Goal: Task Accomplishment & Management: Manage account settings

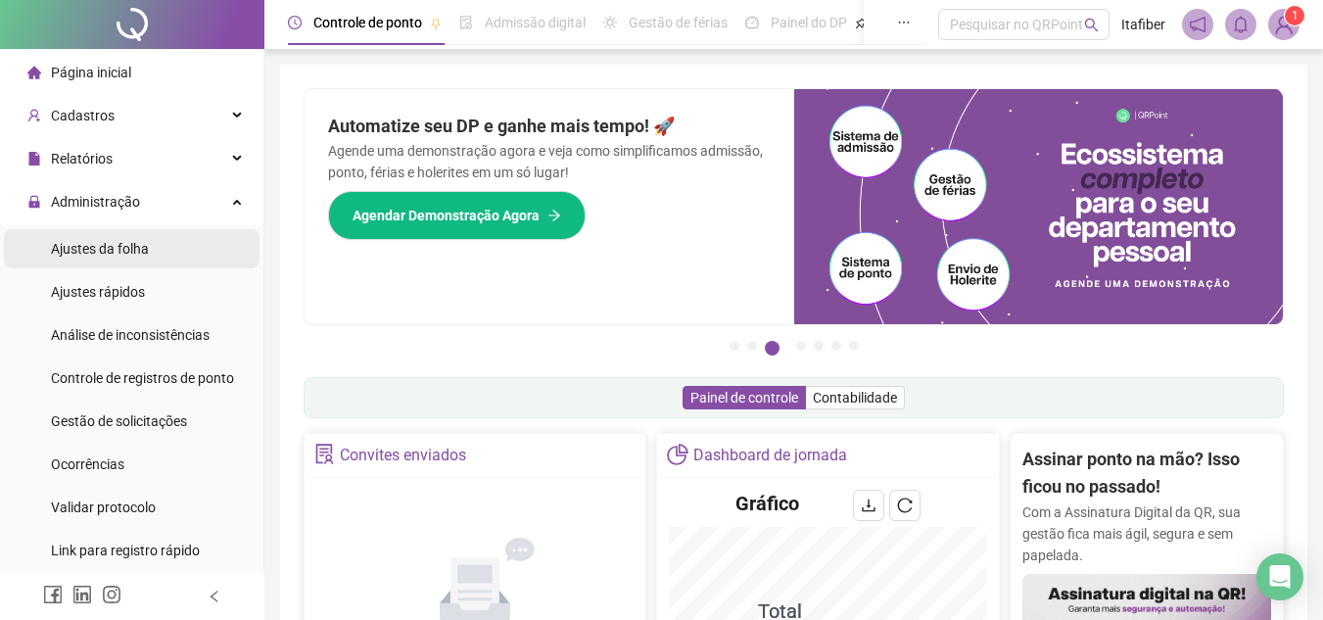
click at [175, 257] on li "Ajustes da folha" at bounding box center [132, 248] width 256 height 39
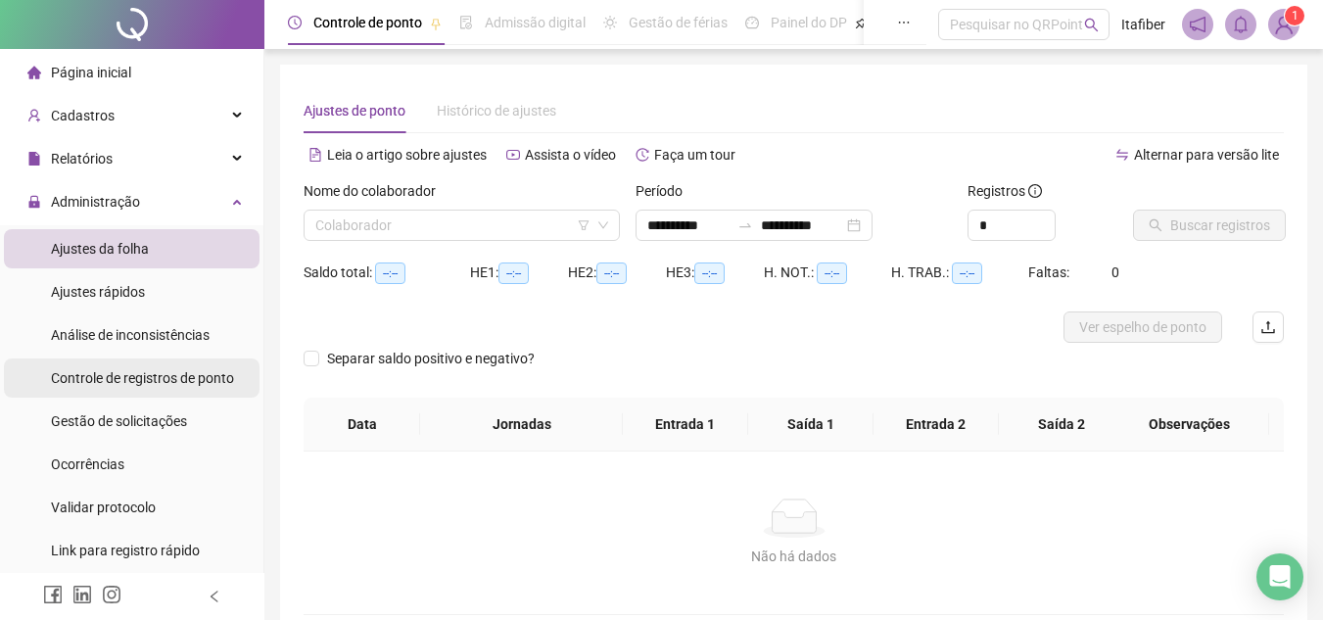
type input "**********"
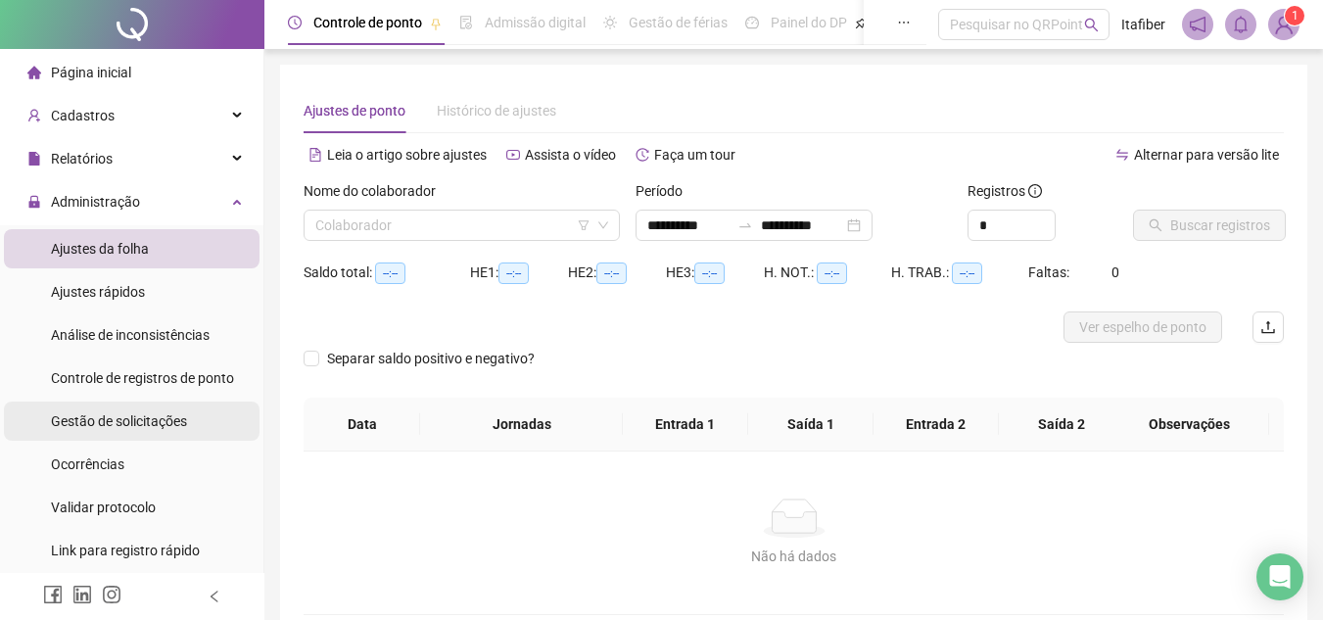
click at [167, 414] on span "Gestão de solicitações" at bounding box center [119, 421] width 136 height 16
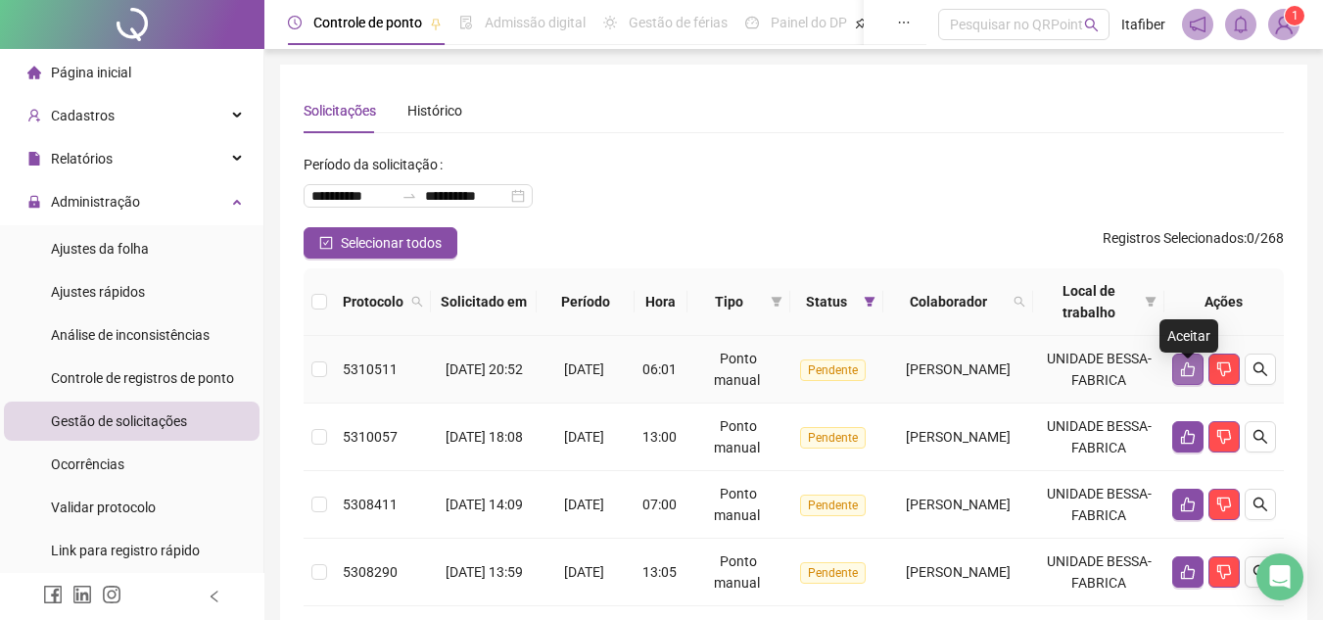
click at [1192, 377] on icon "like" at bounding box center [1188, 369] width 14 height 15
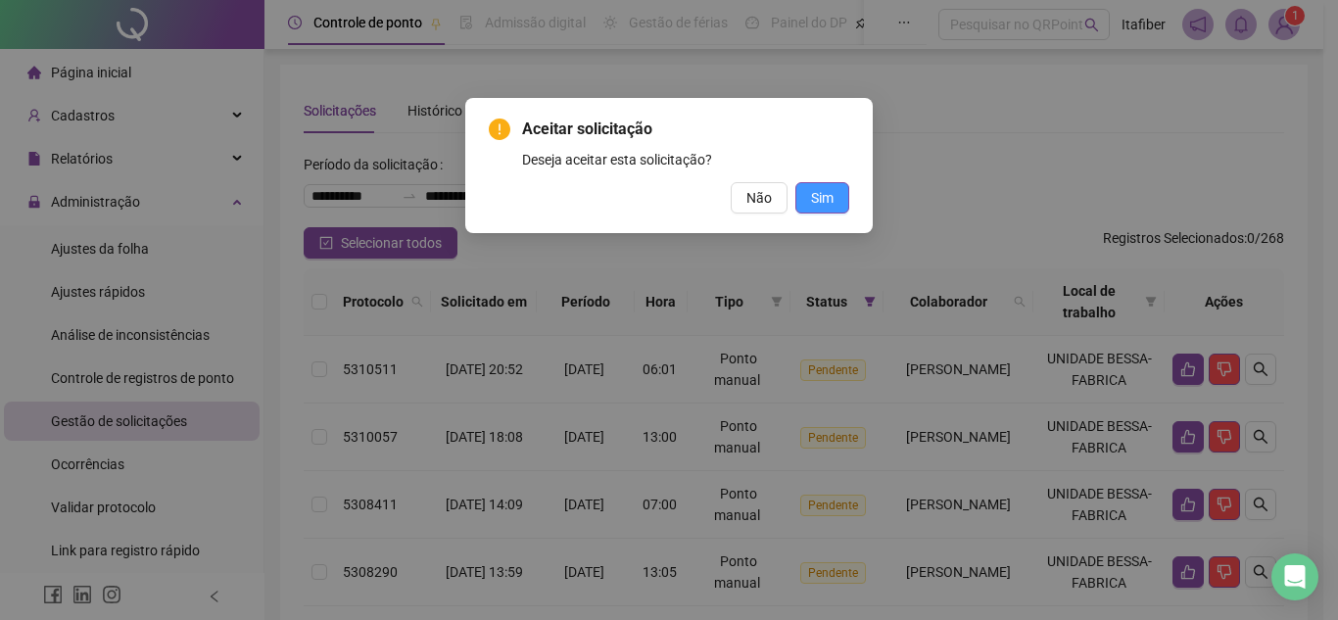
click at [797, 191] on button "Sim" at bounding box center [822, 197] width 54 height 31
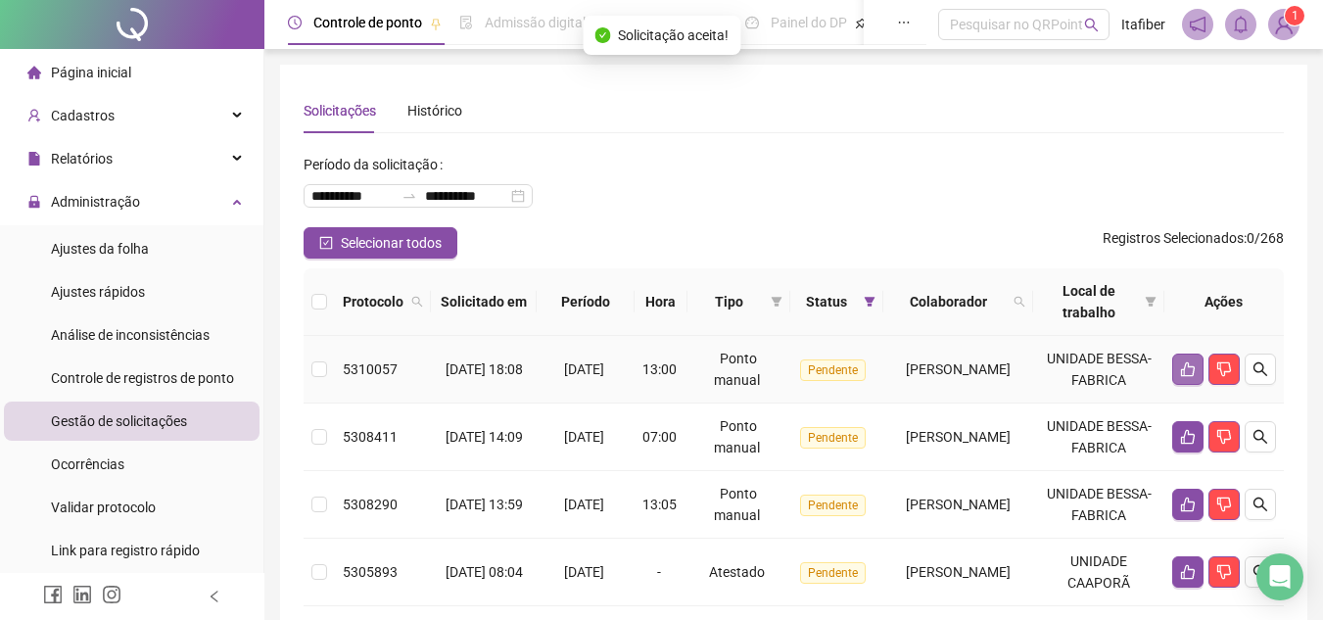
click at [1177, 384] on button "button" at bounding box center [1187, 369] width 31 height 31
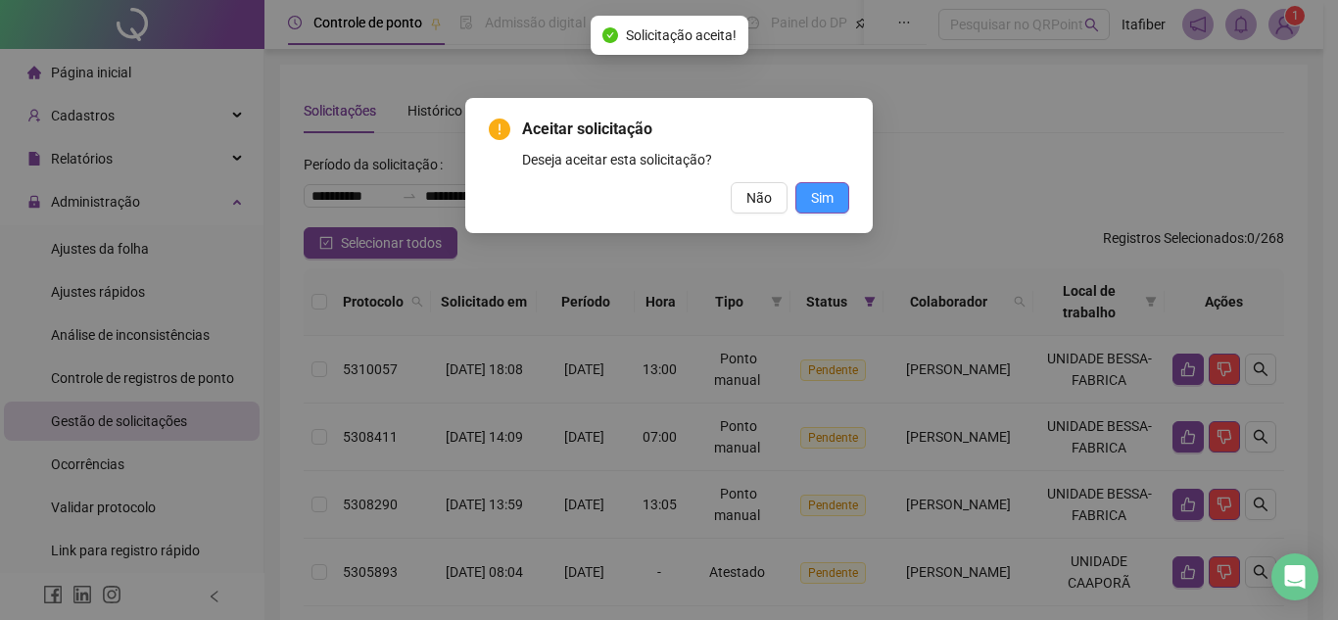
click at [820, 207] on span "Sim" at bounding box center [822, 198] width 23 height 22
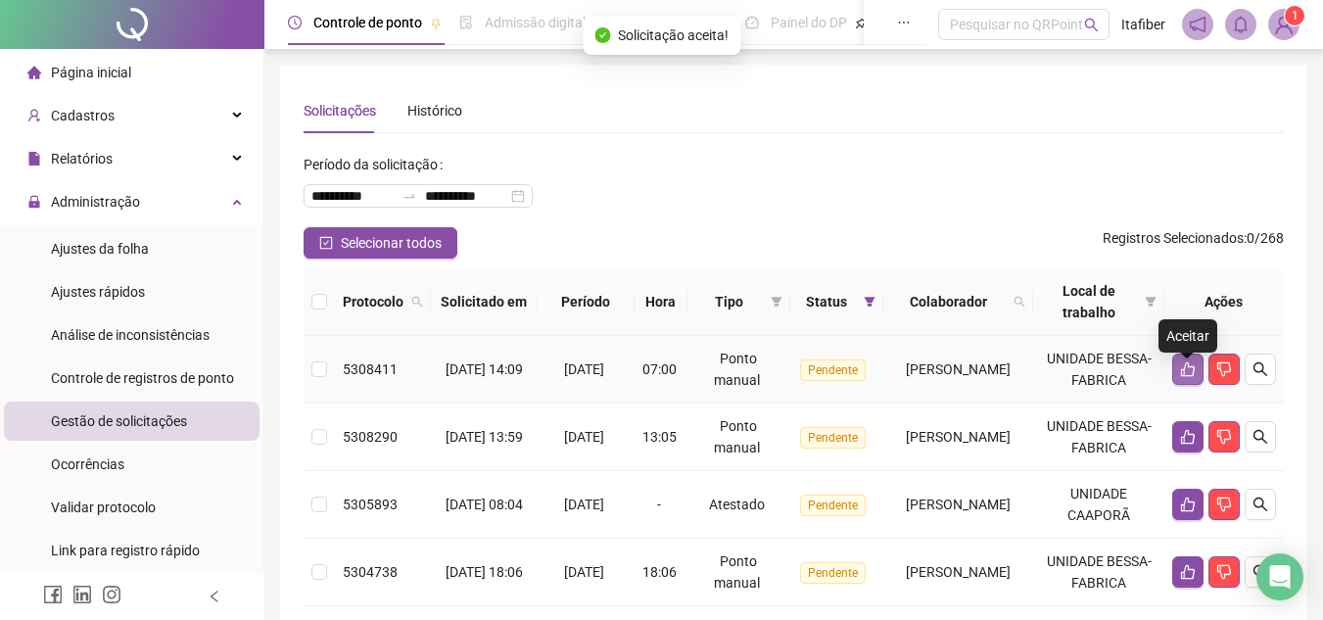
click at [1185, 377] on icon "like" at bounding box center [1188, 369] width 16 height 16
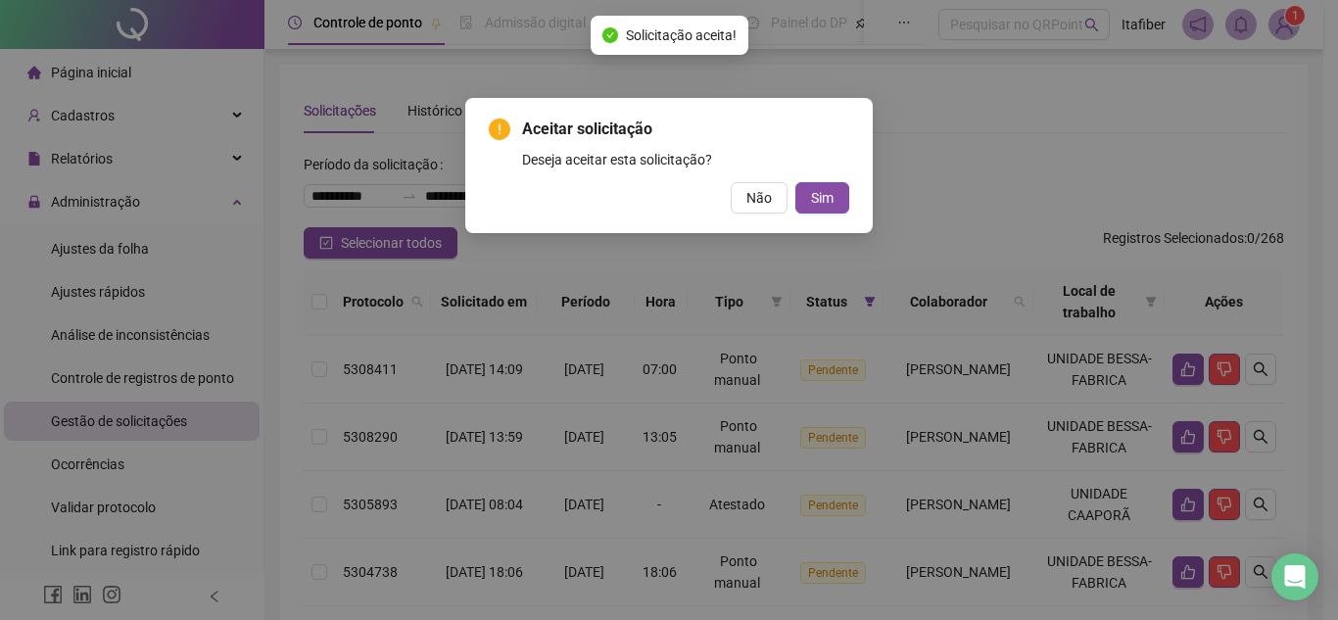
click at [826, 221] on div "Aceitar solicitação Deseja aceitar esta solicitação? Não Sim" at bounding box center [668, 165] width 407 height 135
click at [831, 209] on button "Sim" at bounding box center [822, 197] width 54 height 31
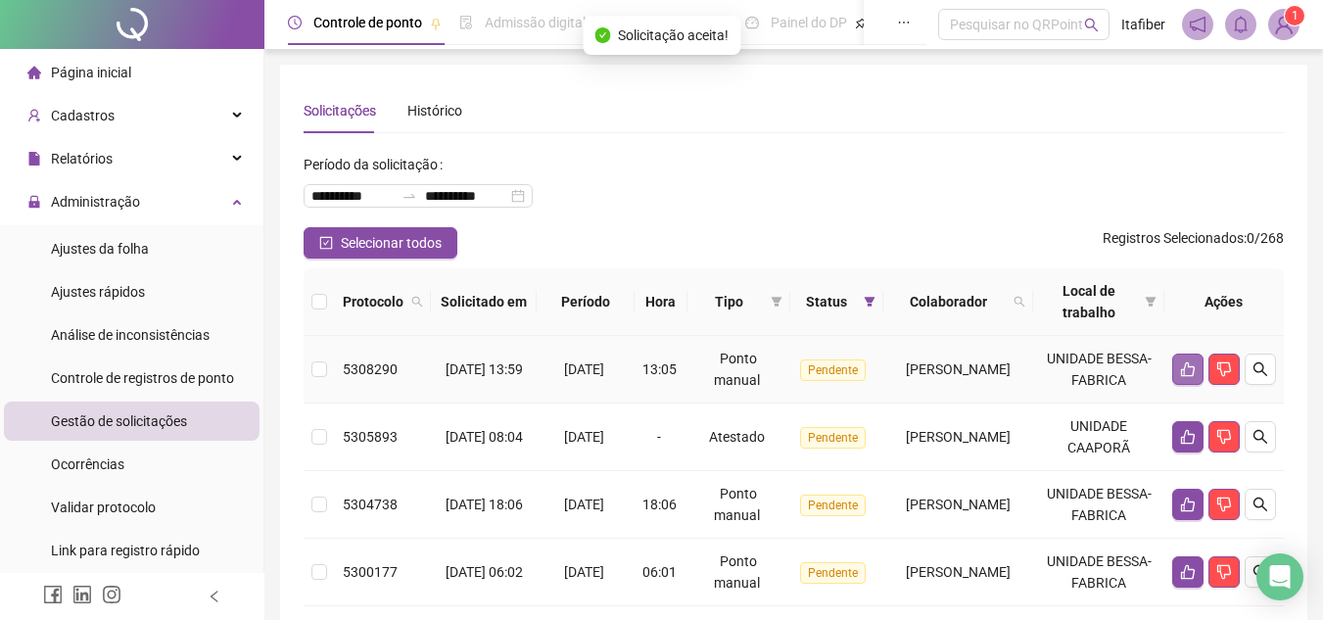
click at [1174, 382] on button "button" at bounding box center [1187, 369] width 31 height 31
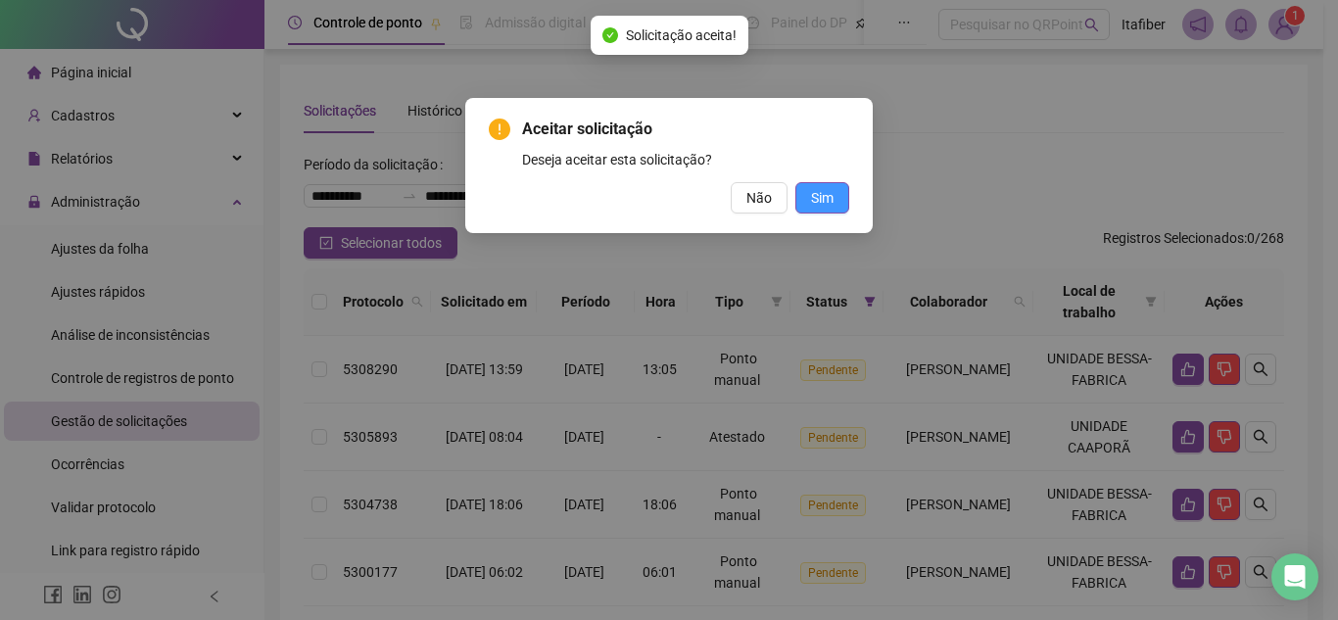
click at [833, 201] on button "Sim" at bounding box center [822, 197] width 54 height 31
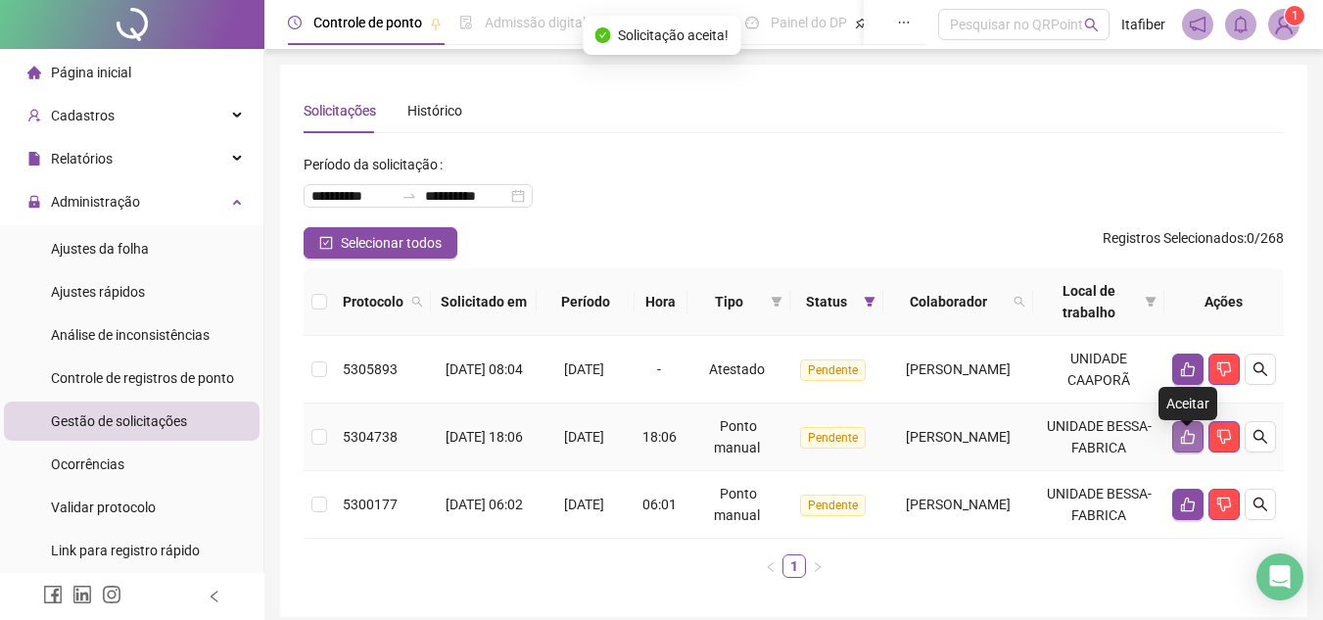
click at [1172, 441] on button "button" at bounding box center [1187, 436] width 31 height 31
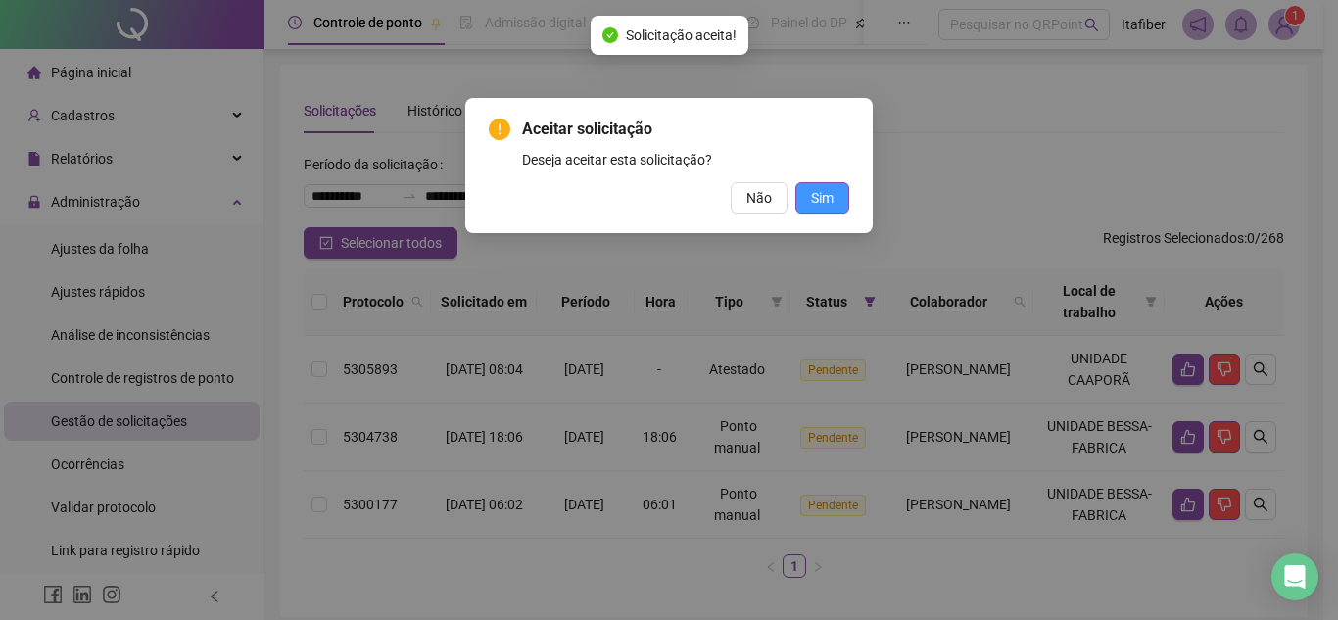
click at [841, 199] on button "Sim" at bounding box center [822, 197] width 54 height 31
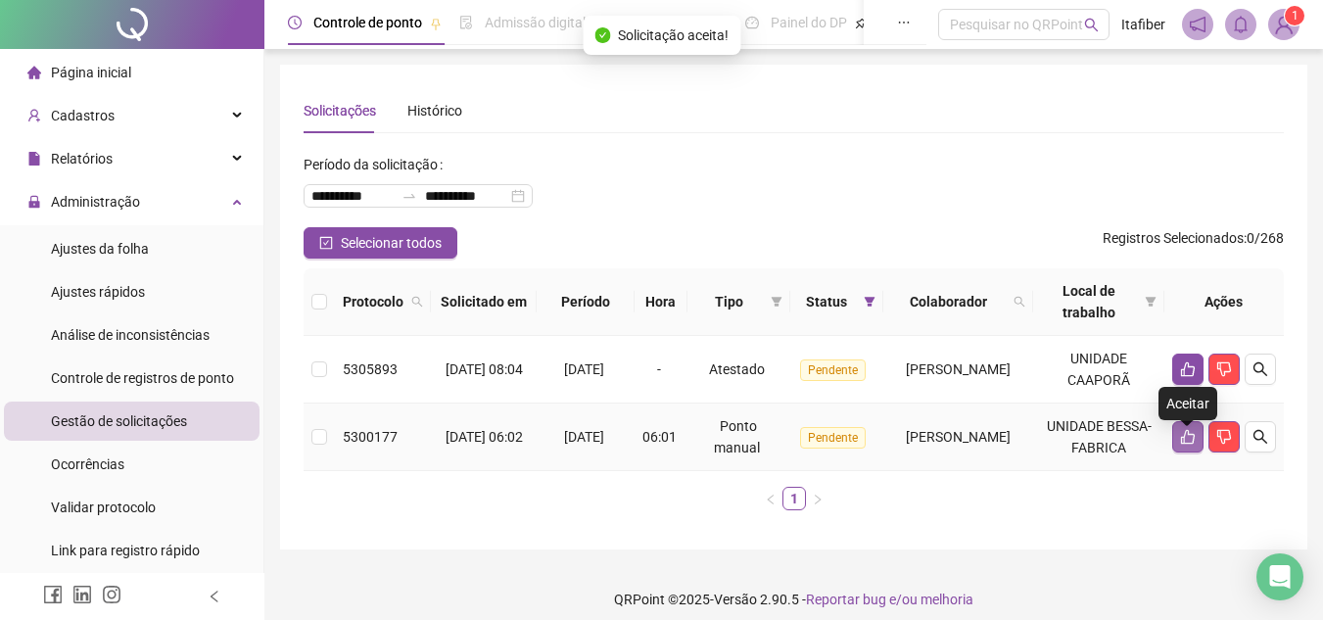
click at [1182, 445] on icon "like" at bounding box center [1188, 437] width 14 height 15
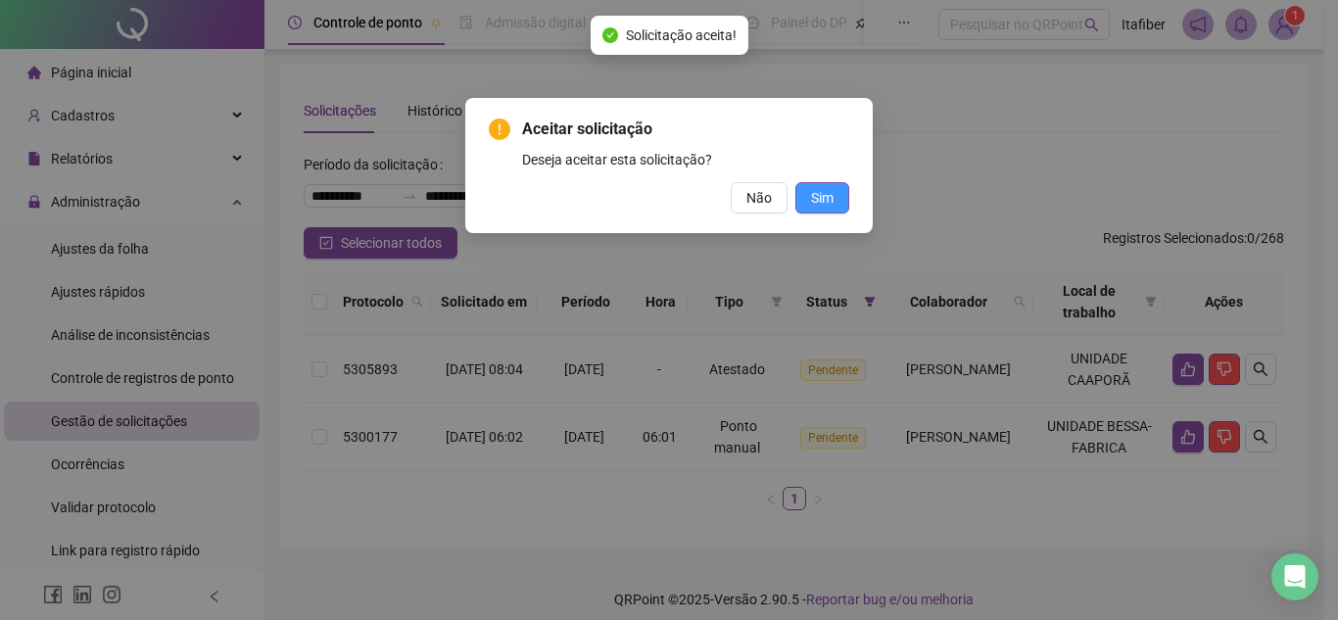
click at [811, 205] on span "Sim" at bounding box center [822, 198] width 23 height 22
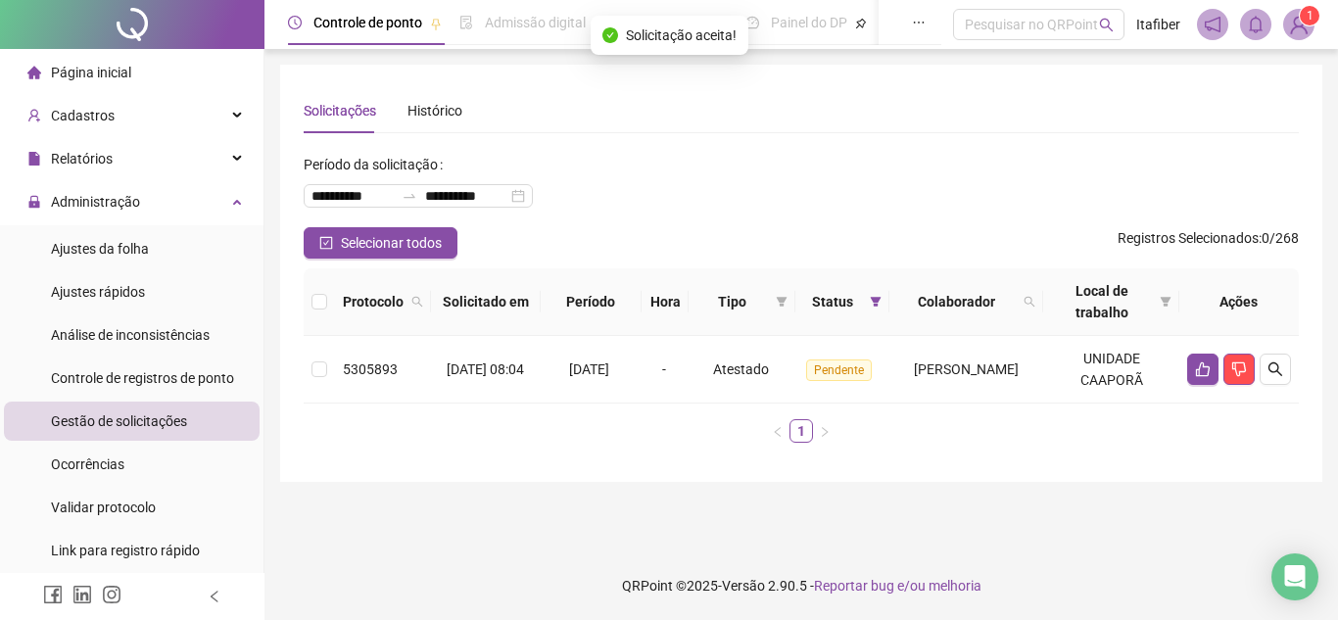
click at [180, 62] on li "Página inicial" at bounding box center [132, 72] width 256 height 39
